Goal: Check status: Check status

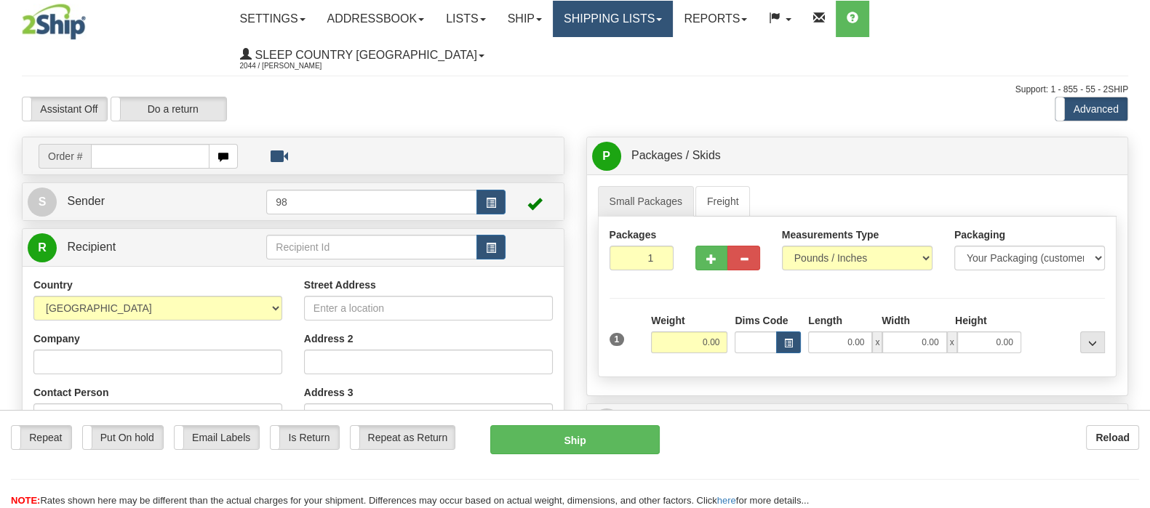
drag, startPoint x: 677, startPoint y: 9, endPoint x: 478, endPoint y: 74, distance: 209.7
click at [673, 9] on link "Shipping lists" at bounding box center [613, 19] width 120 height 36
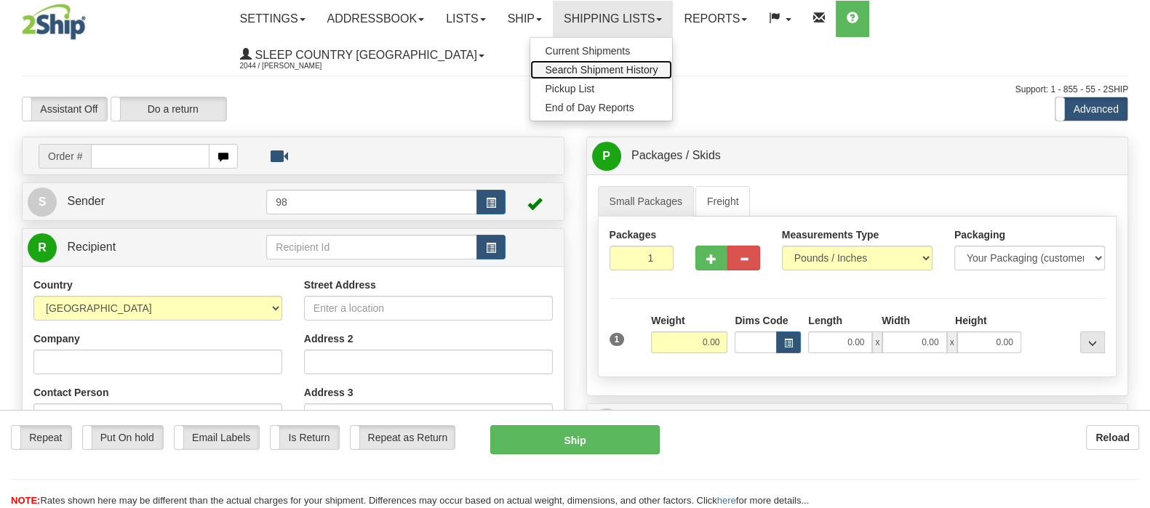
click at [646, 66] on span "Search Shipment History" at bounding box center [601, 70] width 113 height 12
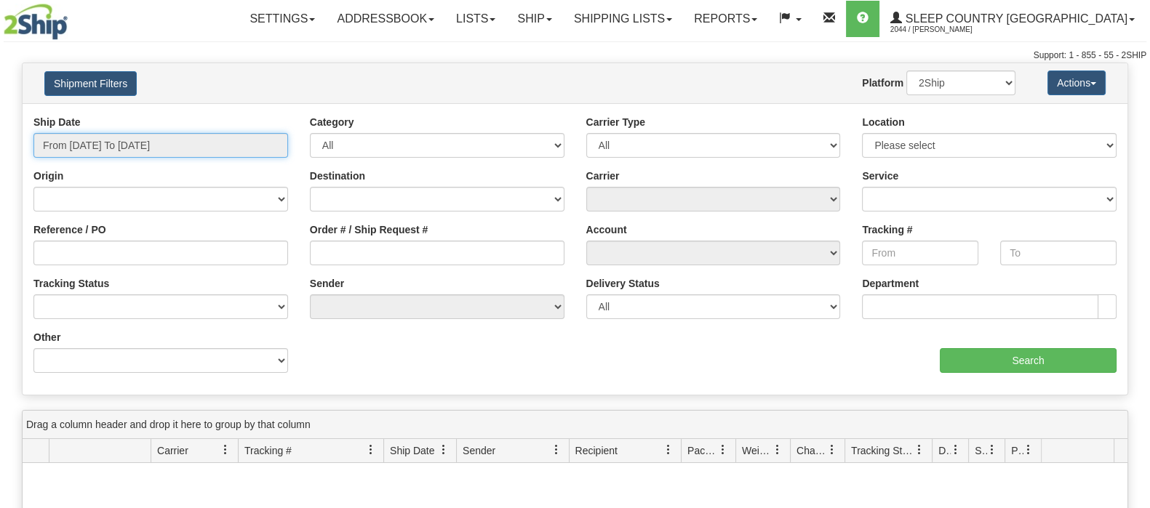
click at [137, 140] on input "From [DATE] To [DATE]" at bounding box center [160, 145] width 255 height 25
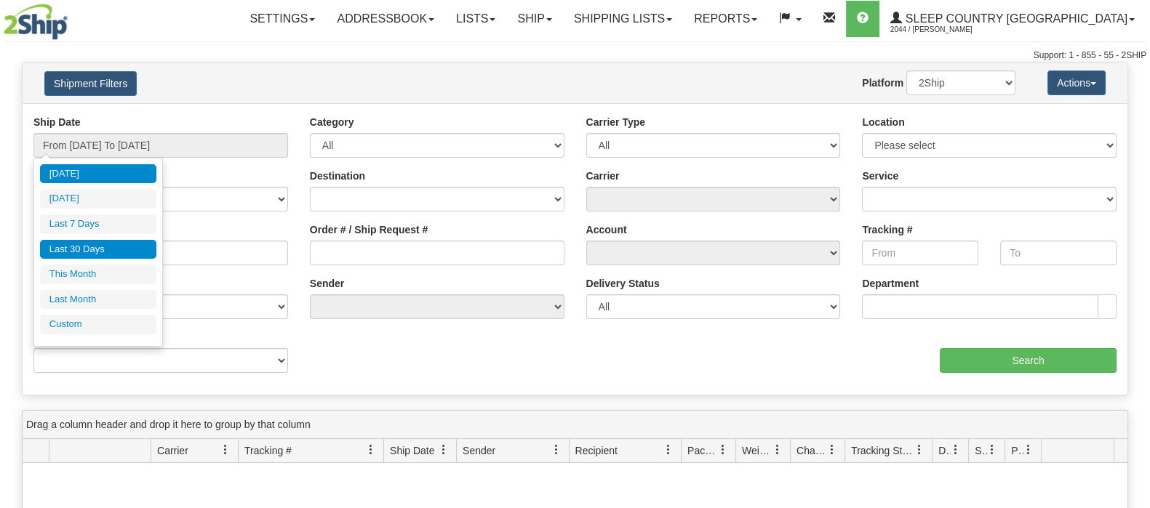
click at [101, 258] on ul "Today Yesterday Last 7 Days Last 30 Days This Month Last Month Custom" at bounding box center [98, 249] width 116 height 170
click at [103, 252] on li "Last 30 Days" at bounding box center [98, 250] width 116 height 20
type input "From 07/23/2025 To 08/21/2025"
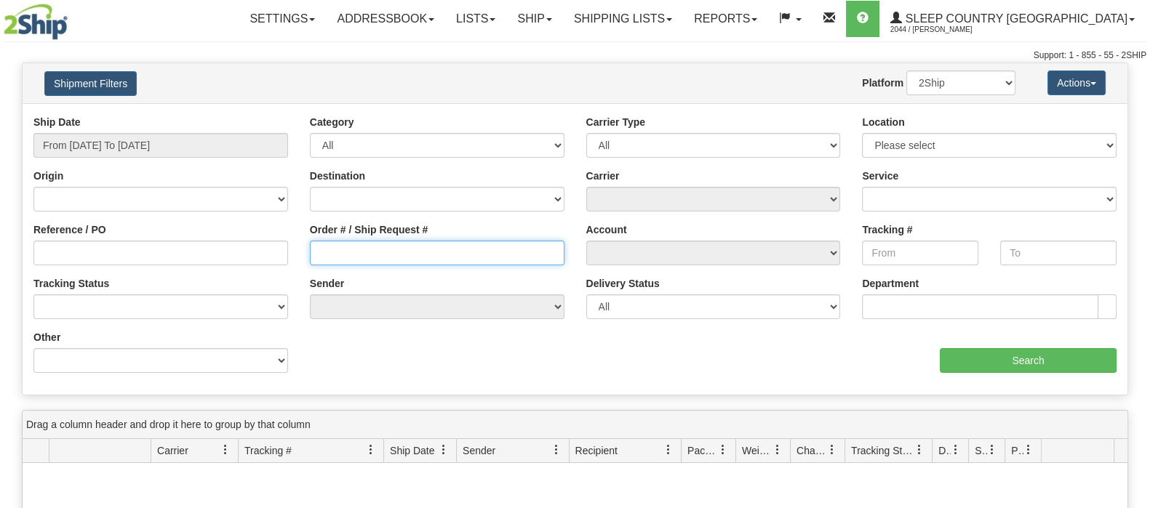
click at [407, 260] on input "Order # / Ship Request #" at bounding box center [437, 253] width 255 height 25
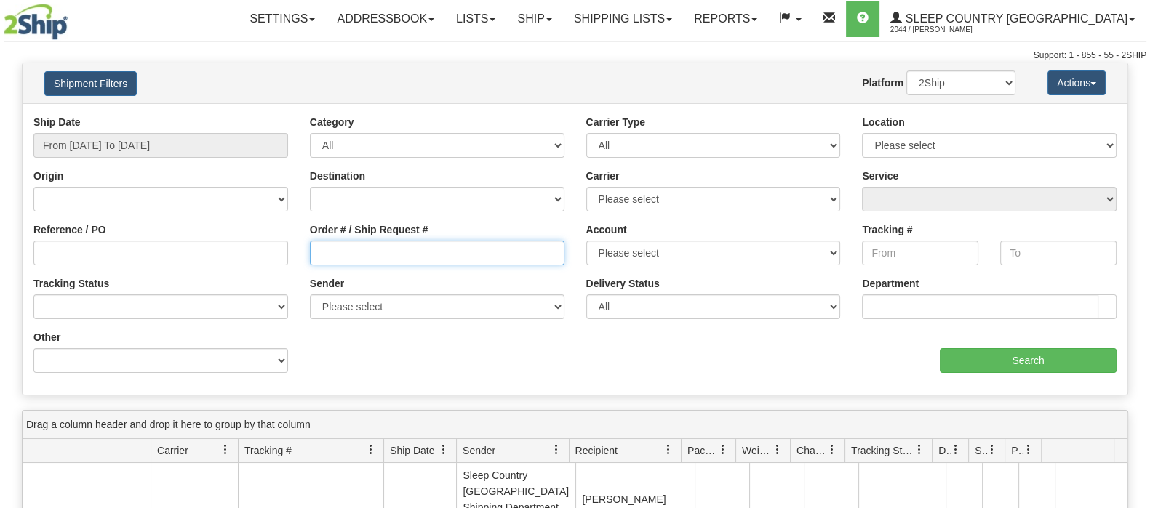
paste input "9000H971728"
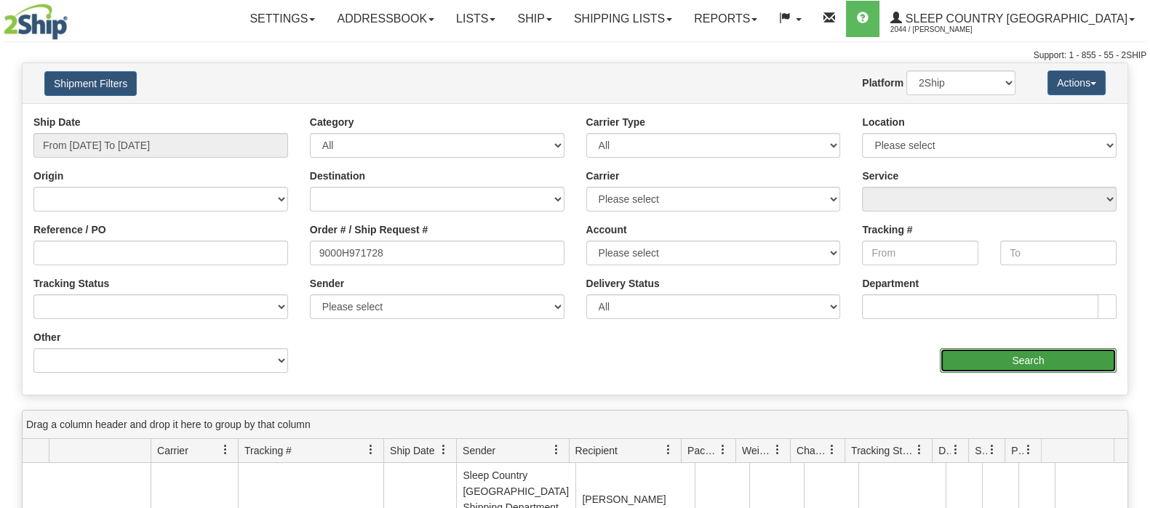
click at [953, 350] on input "Search" at bounding box center [1028, 360] width 177 height 25
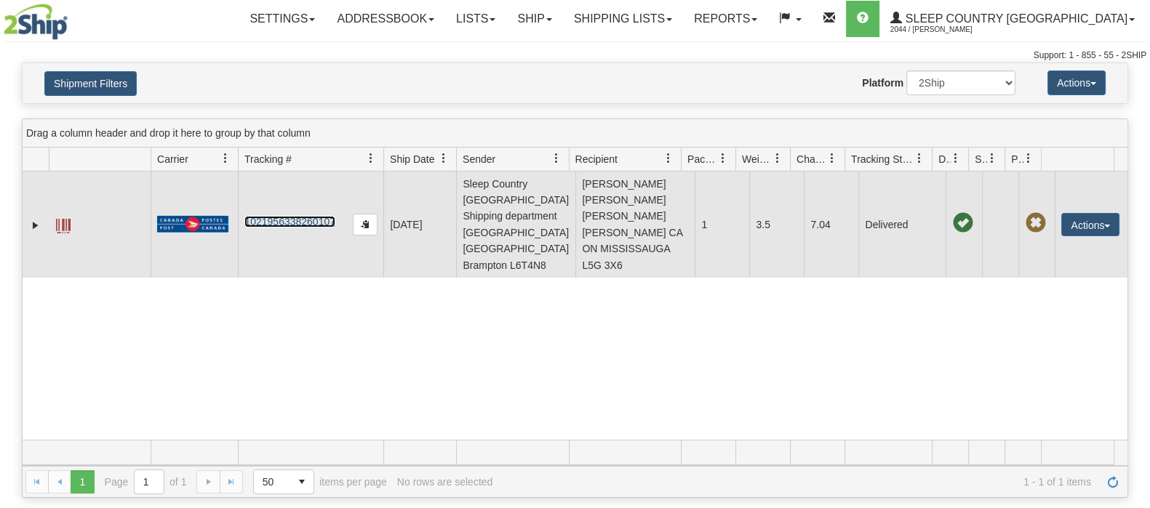
click at [304, 216] on link "1021956338260107" at bounding box center [289, 222] width 91 height 12
click at [58, 219] on span at bounding box center [63, 226] width 15 height 15
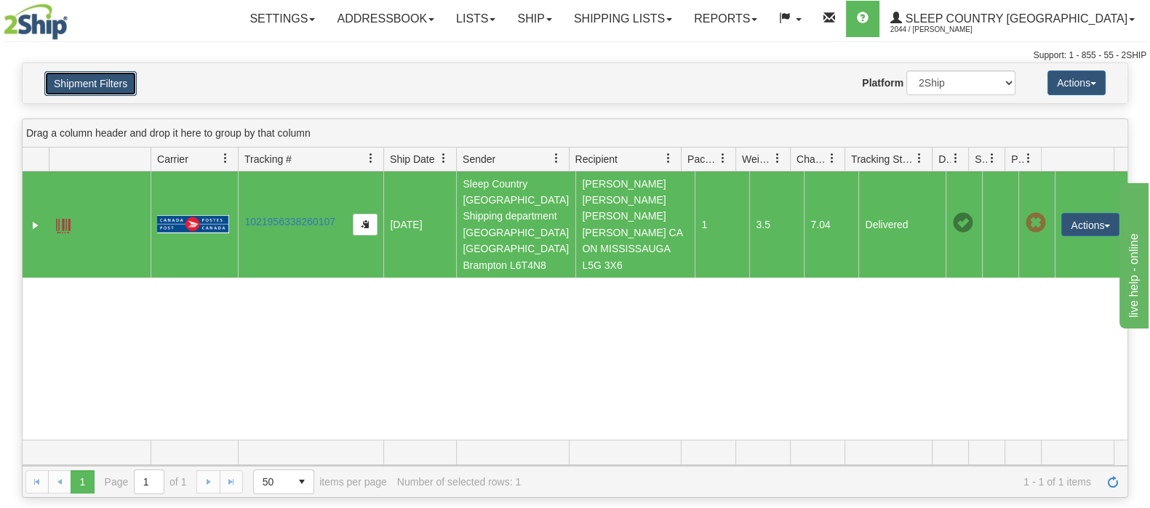
click at [99, 92] on button "Shipment Filters" at bounding box center [90, 83] width 92 height 25
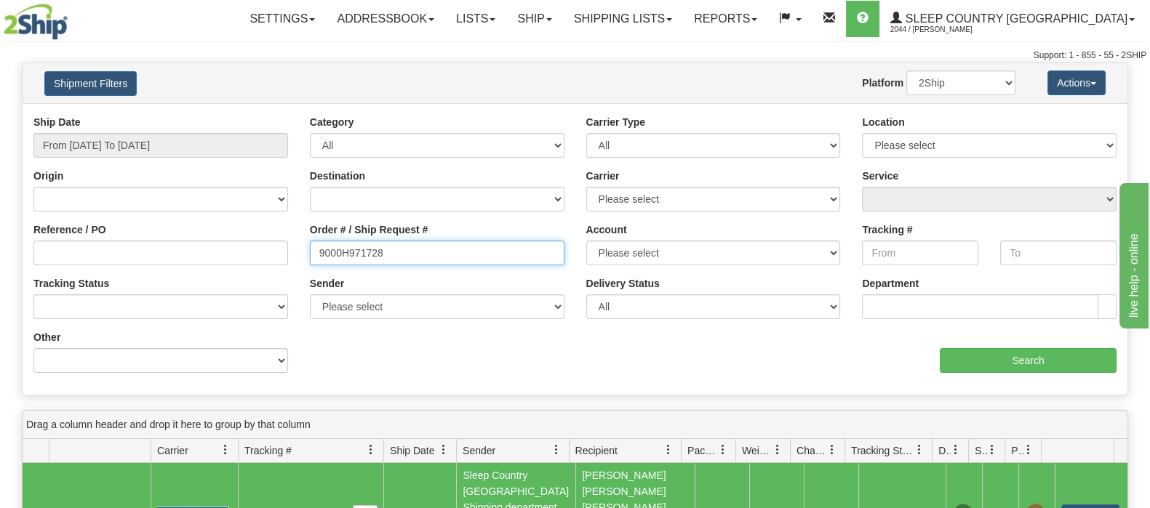
drag, startPoint x: 365, startPoint y: 256, endPoint x: 257, endPoint y: 260, distance: 107.7
click at [257, 115] on div "Reference / PO Order # / Ship Request # 9000H971728 Account Please select Canad…" at bounding box center [575, 115] width 1105 height 0
paste input "2H828034"
type input "9002H828034"
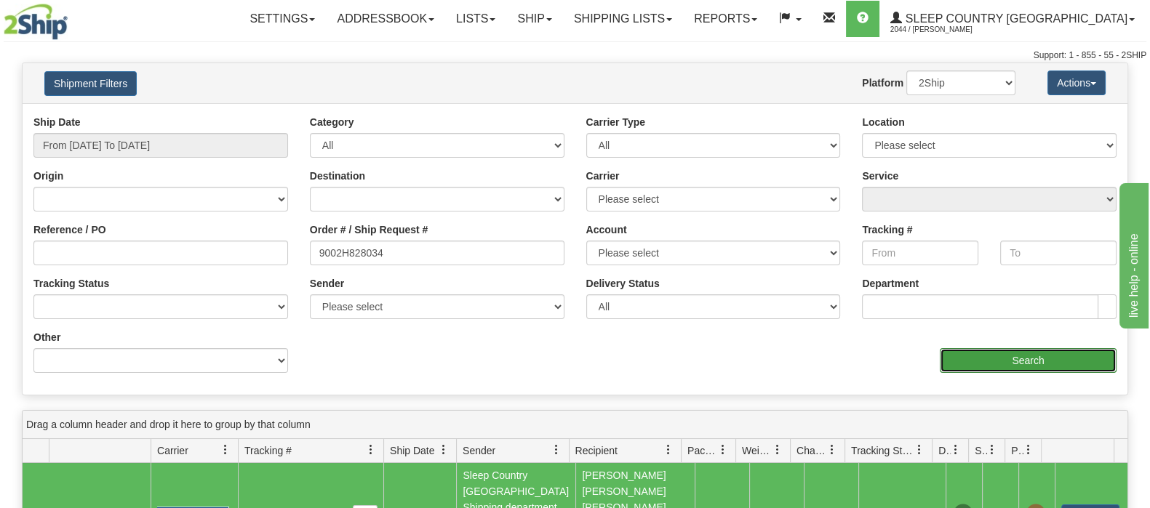
click at [1028, 348] on input "Search" at bounding box center [1028, 360] width 177 height 25
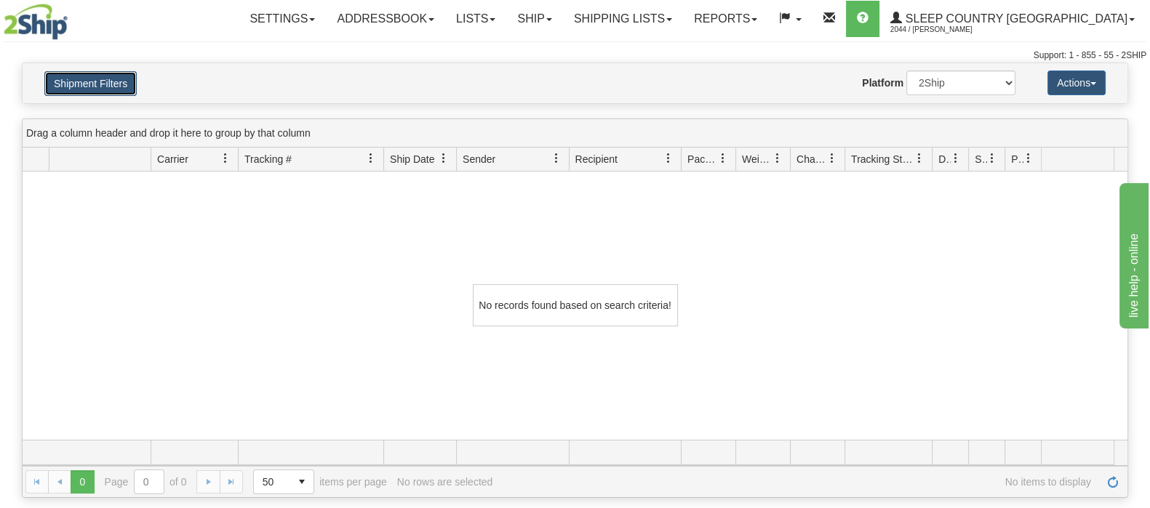
click at [115, 86] on button "Shipment Filters" at bounding box center [90, 83] width 92 height 25
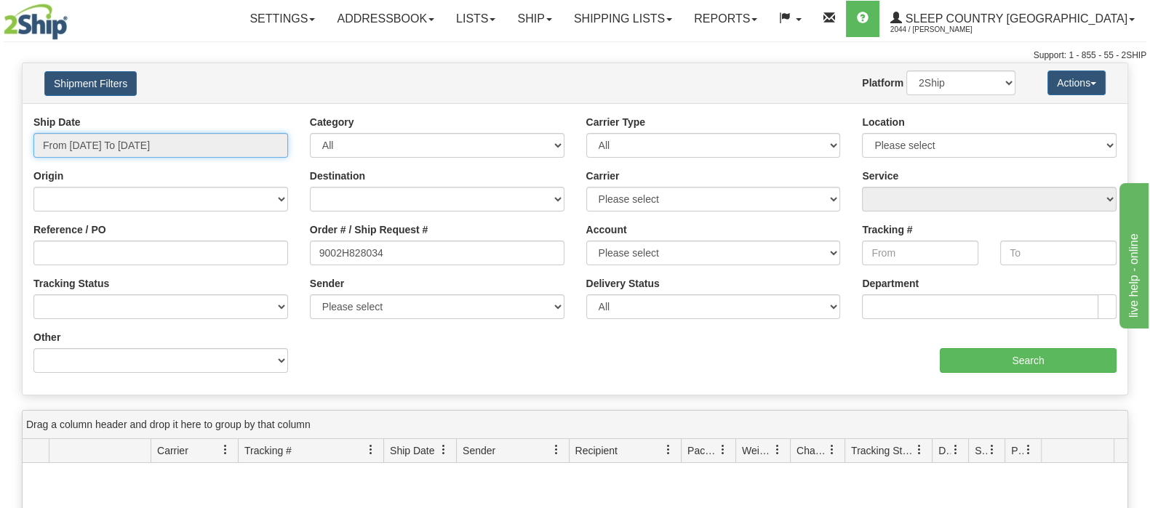
click at [140, 151] on input "From 07/23/2025 To 08/21/2025" at bounding box center [160, 145] width 255 height 25
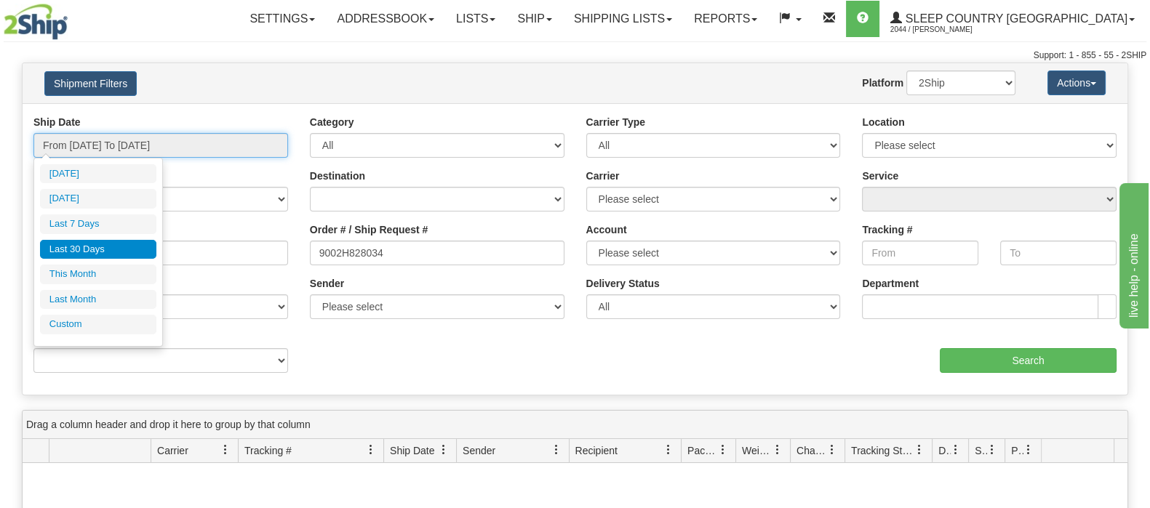
type input "08/20/2025"
type input "08/15/2025"
type input "[DATE]"
type input "08/01/2025"
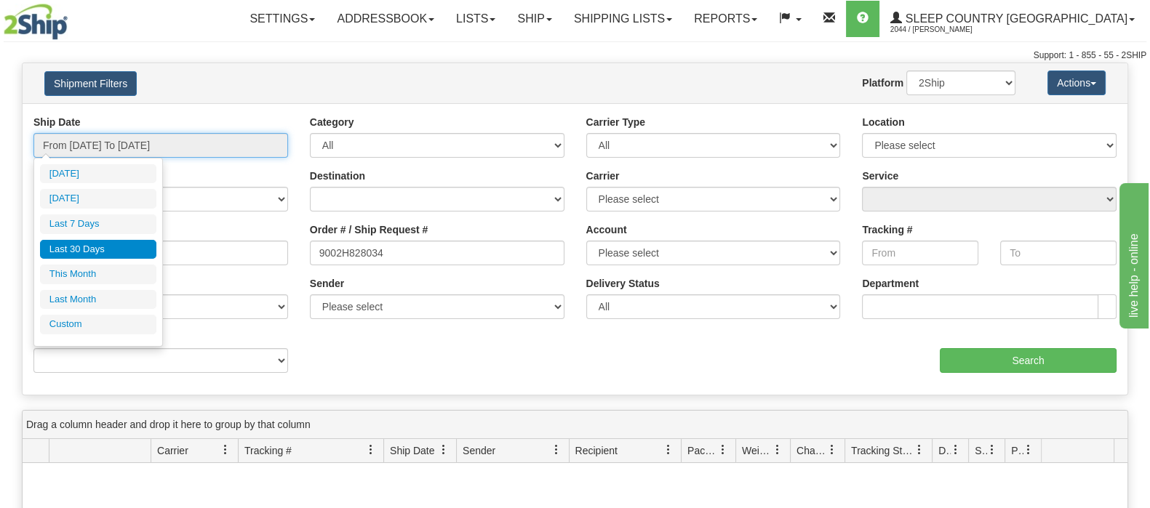
type input "08/31/2025"
type input "07/23/2025"
type input "[DATE]"
type input "08/01/2025"
type input "08/31/2025"
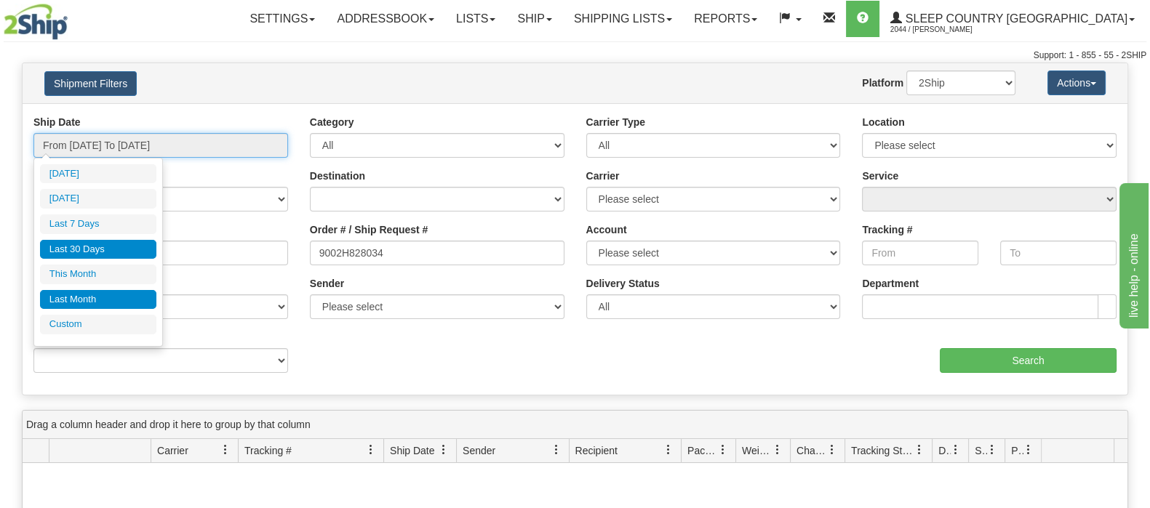
type input "07/23/2025"
type input "[DATE]"
type input "07/01/2025"
type input "07/31/2025"
type input "07/23/2025"
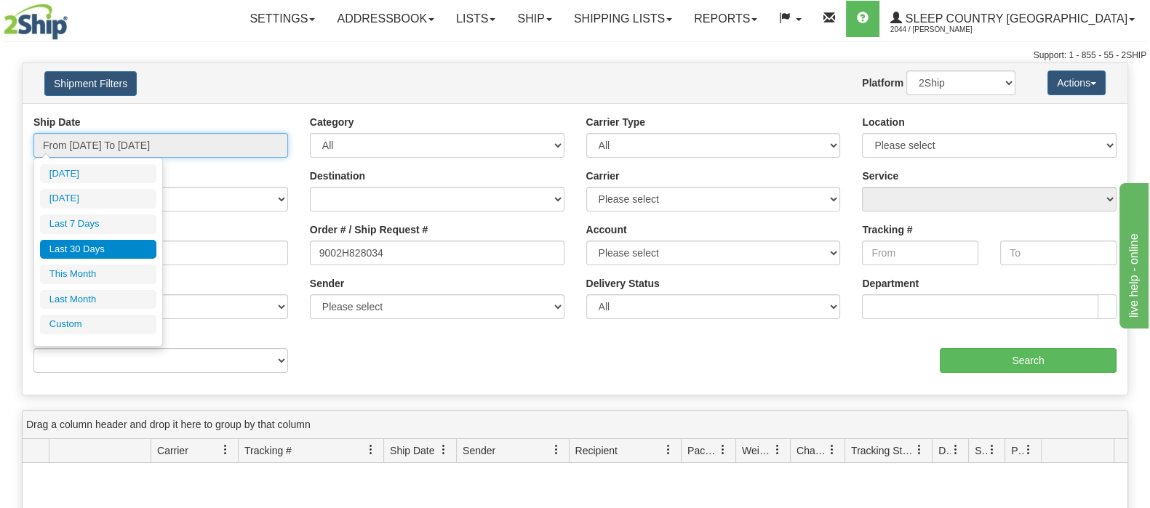
type input "[DATE]"
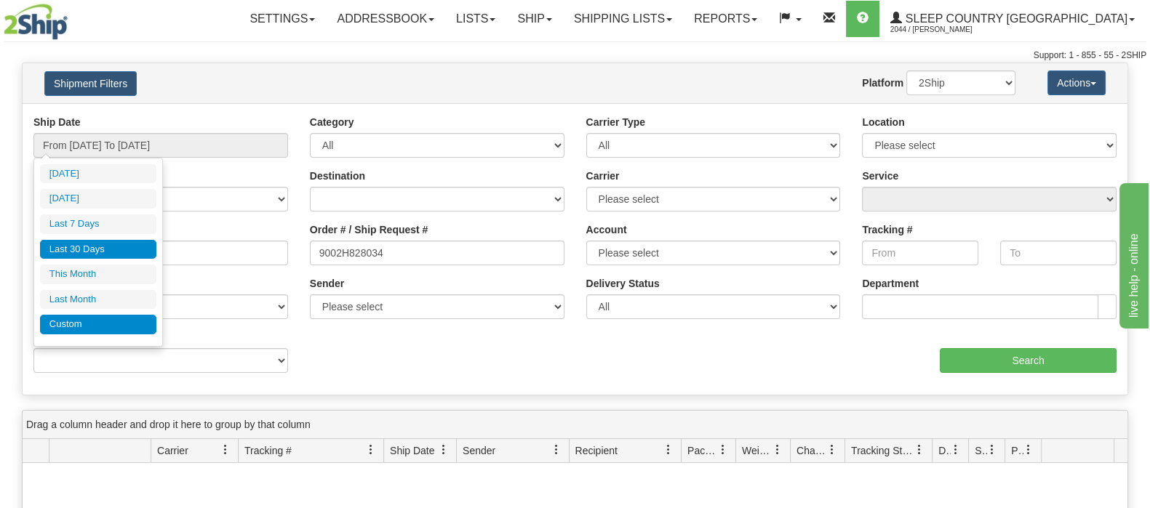
click at [103, 318] on li "Custom" at bounding box center [98, 325] width 116 height 20
type input "07/01/2025"
type input "07/31/2025"
type input "07/23/2025"
type input "[DATE]"
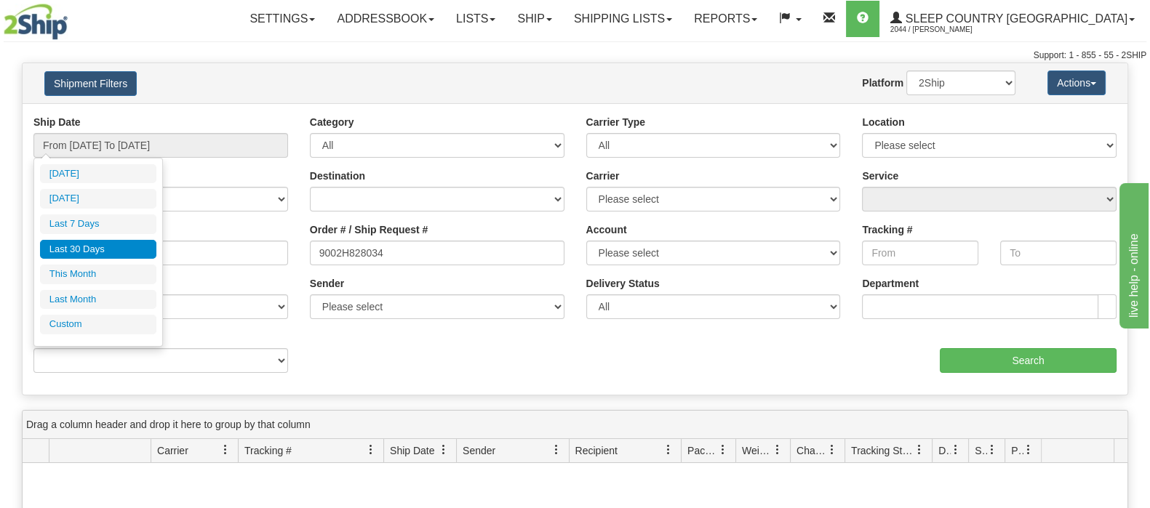
type input "08/01/2025"
type input "08/31/2025"
type input "07/23/2025"
type input "[DATE]"
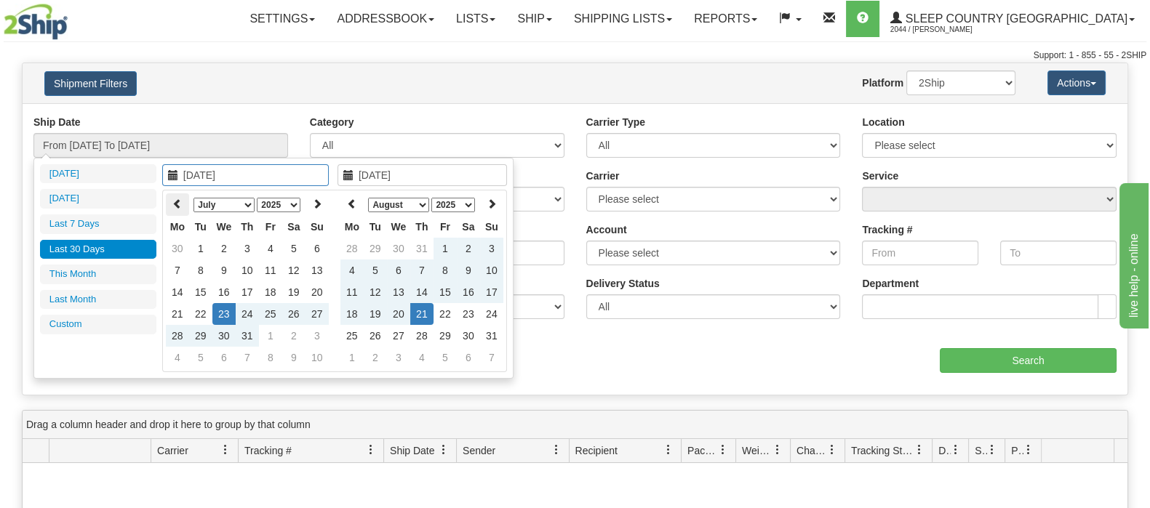
click at [178, 202] on icon at bounding box center [177, 204] width 10 height 10
type input "06/01/2025"
click at [324, 243] on td "1" at bounding box center [316, 249] width 23 height 22
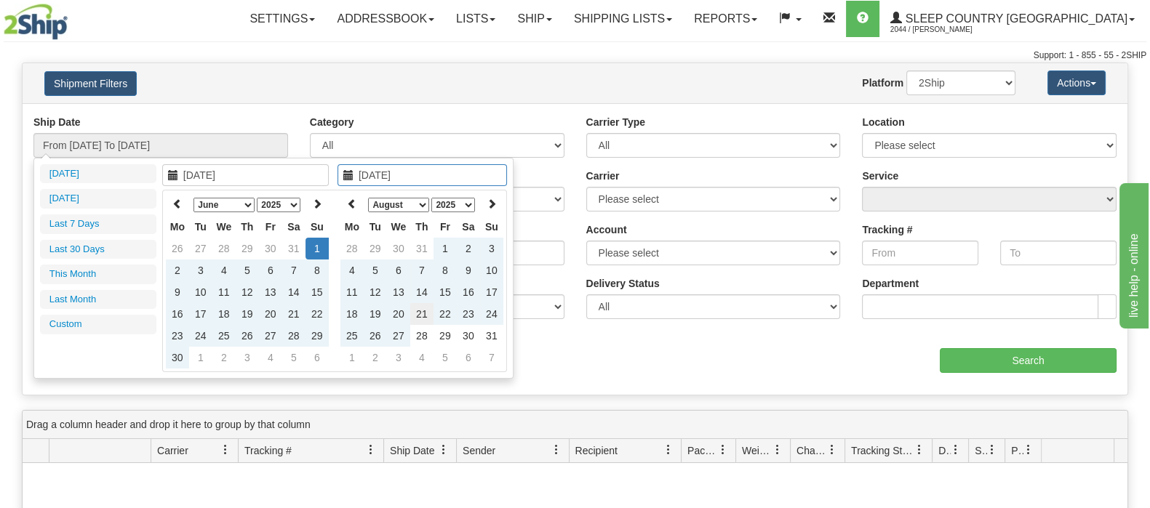
type input "[DATE]"
click at [422, 313] on td "21" at bounding box center [421, 314] width 23 height 22
type input "From 06/01/2025 To 08/21/2025"
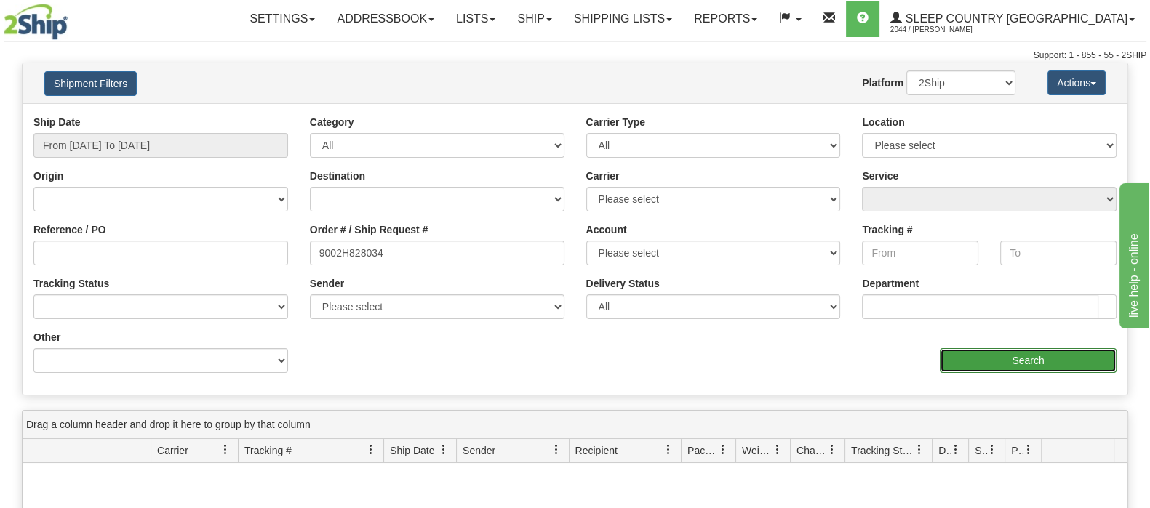
click at [990, 348] on input "Search" at bounding box center [1028, 360] width 177 height 25
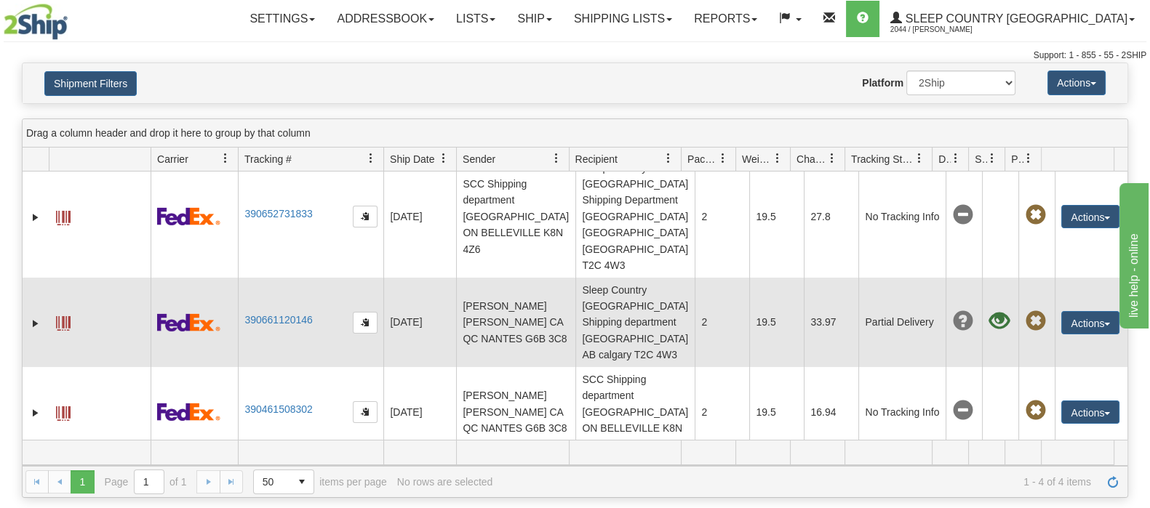
scroll to position [25, 0]
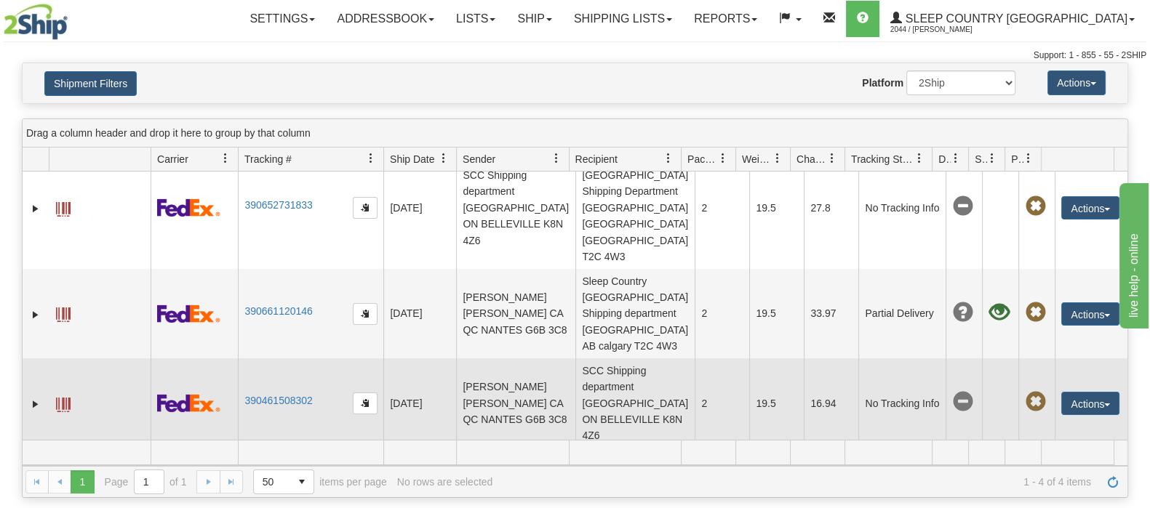
click at [313, 358] on td "390461508302" at bounding box center [310, 402] width 145 height 89
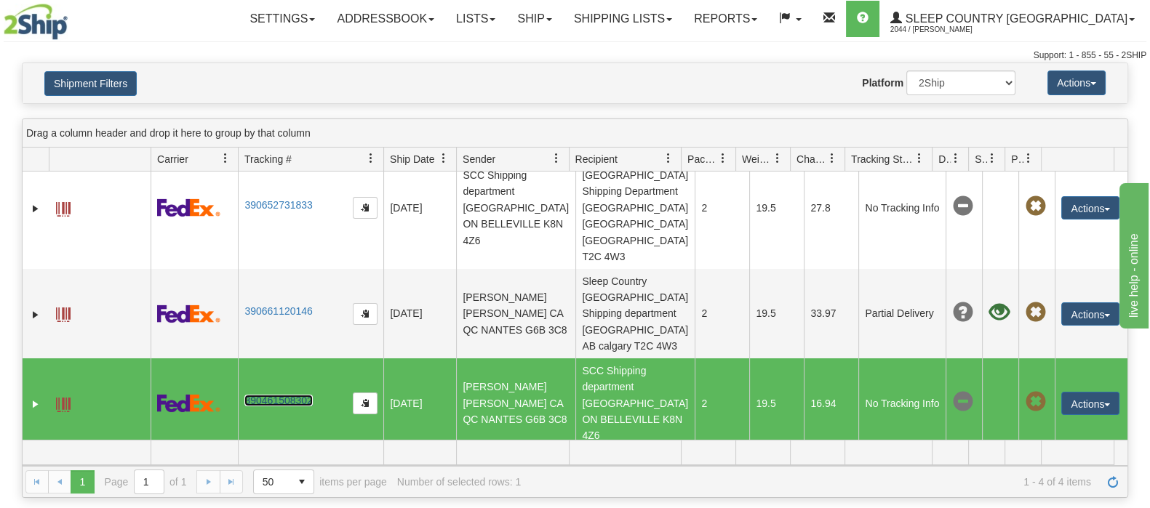
click at [302, 395] on link "390461508302" at bounding box center [278, 401] width 68 height 12
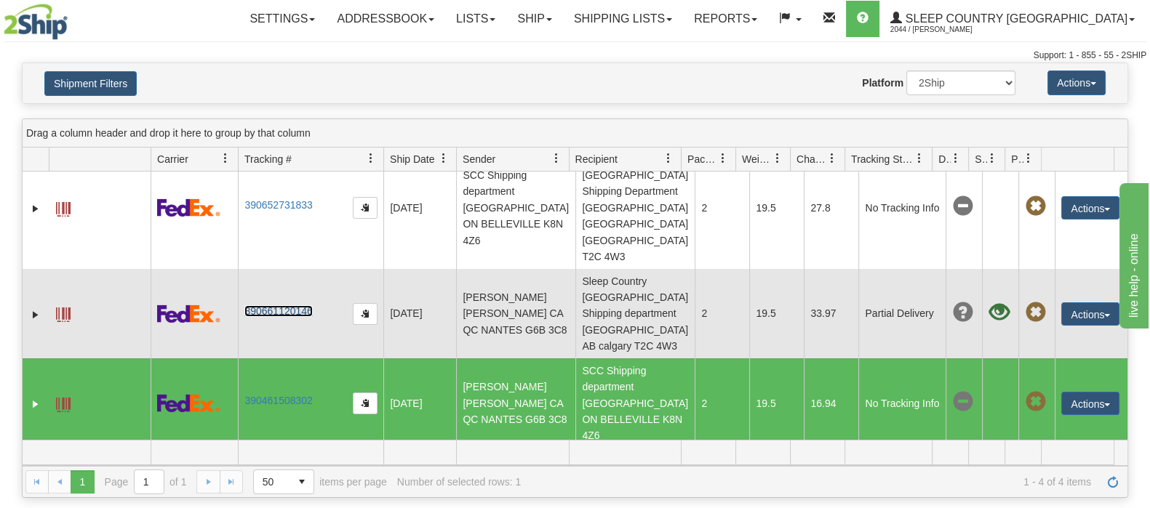
click at [279, 305] on link "390661120146" at bounding box center [278, 311] width 68 height 12
